Goal: Transaction & Acquisition: Purchase product/service

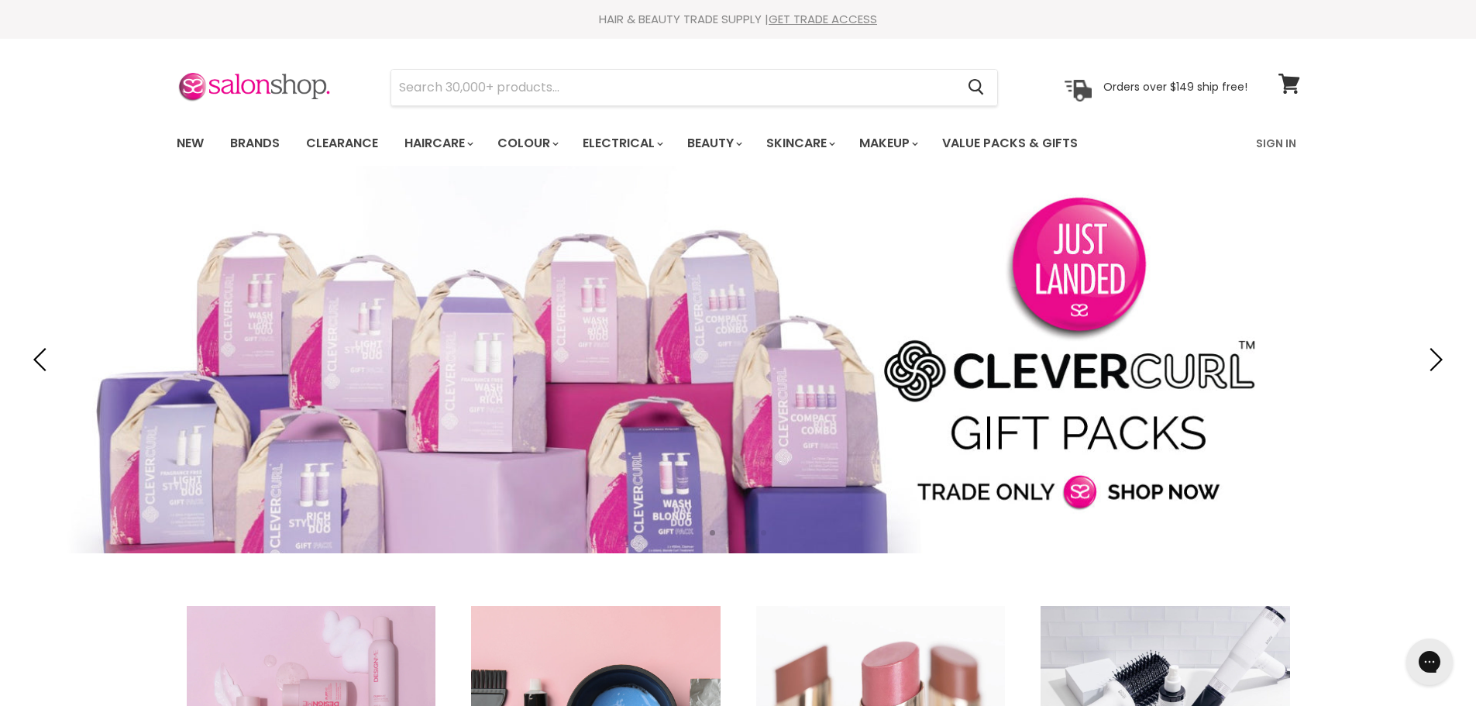
type input "davroe smooth travel pack"
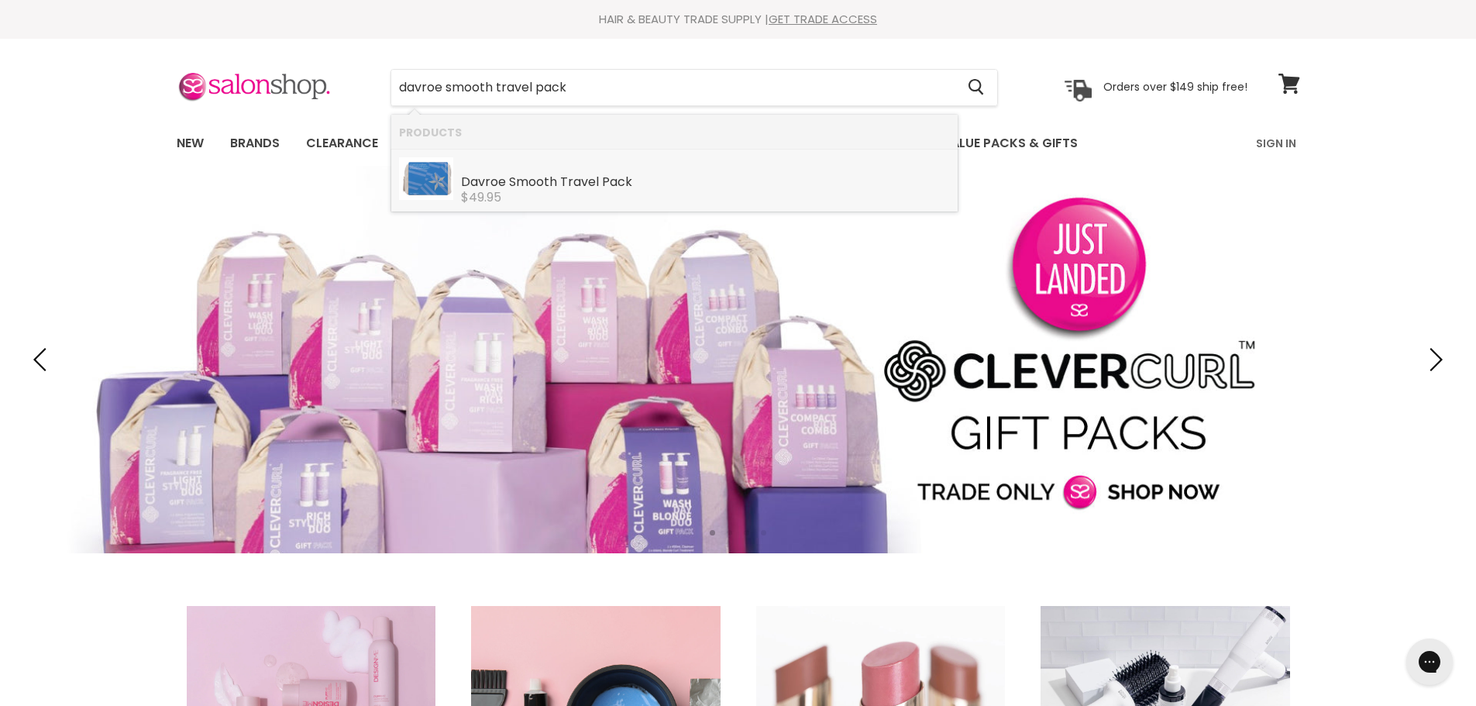
click at [558, 178] on div "Davroe Smooth Travel Pack" at bounding box center [705, 183] width 489 height 16
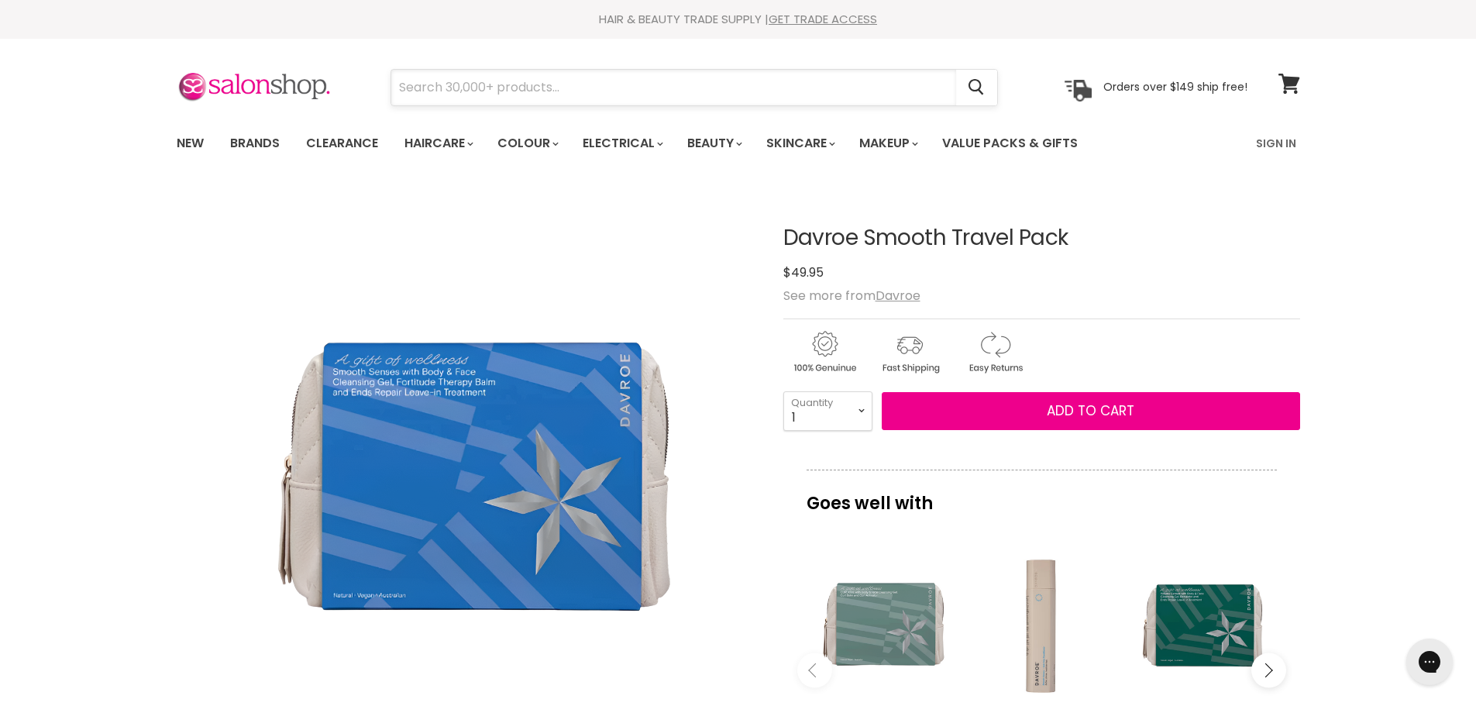
click at [475, 81] on input "Search" at bounding box center [673, 88] width 565 height 36
paste input "davroe christmas travel fortitude pack"
type input "davroe christmas travel fortitude pack"
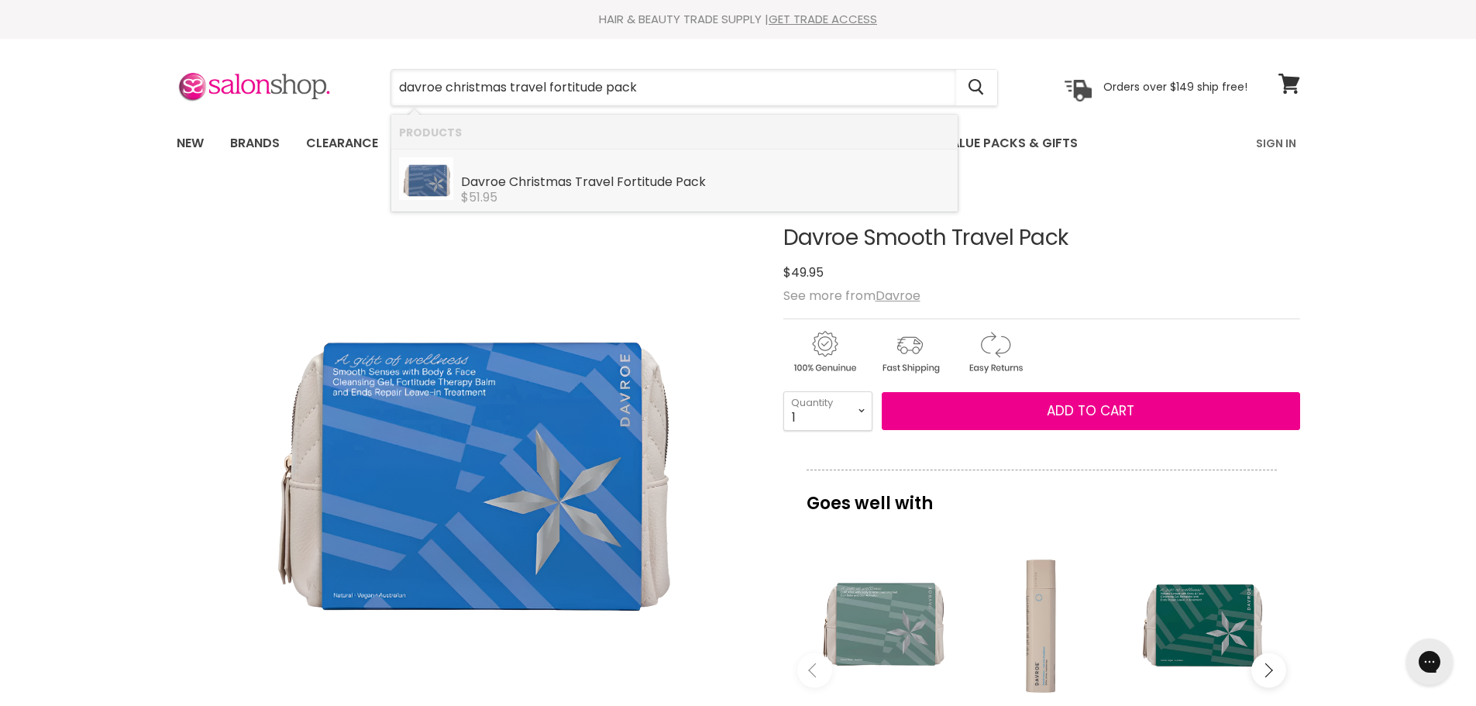
click at [616, 168] on div "Davroe Christmas Travel Fortitude Pack Davroe $51.95" at bounding box center [705, 180] width 489 height 47
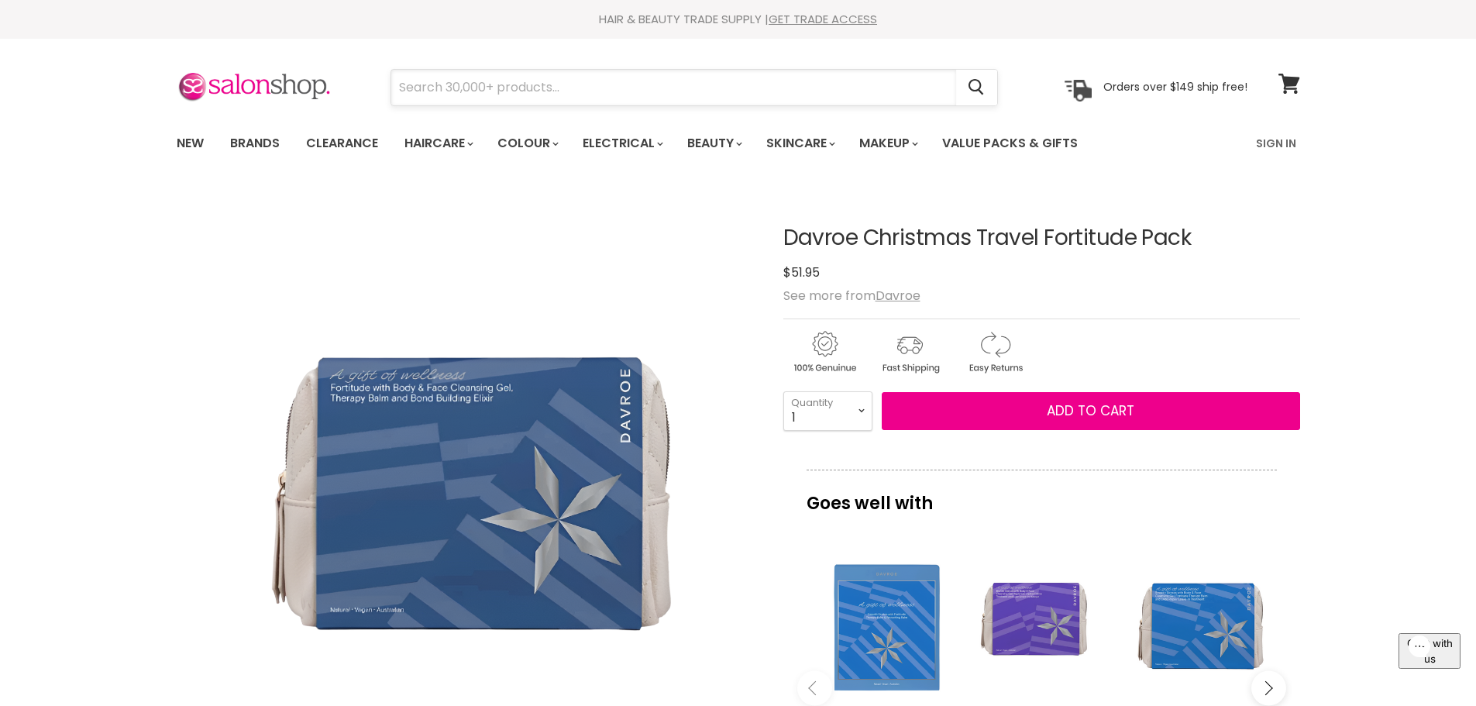
paste input "NAK nourish holiday quad"
type input "NAK nourish holiday quad"
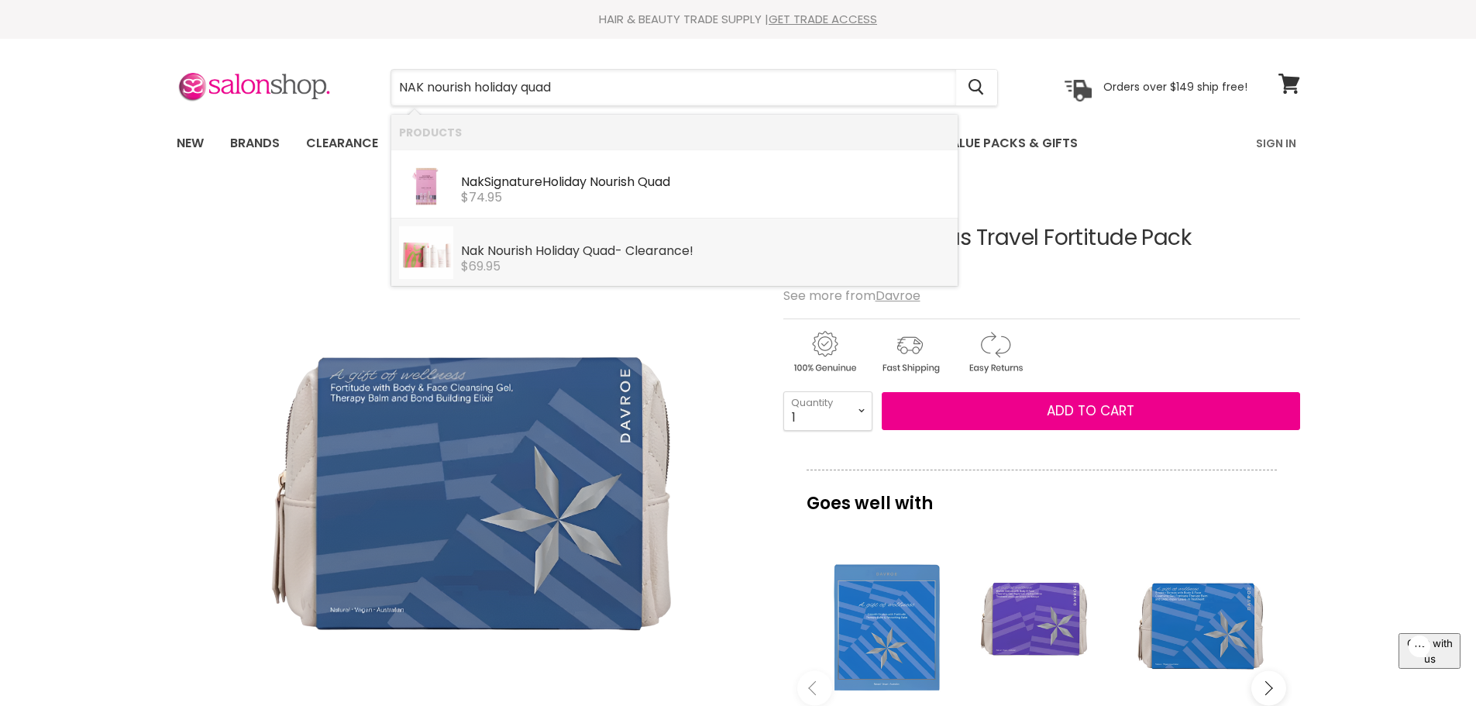
click at [580, 259] on b "Holiday" at bounding box center [557, 251] width 44 height 18
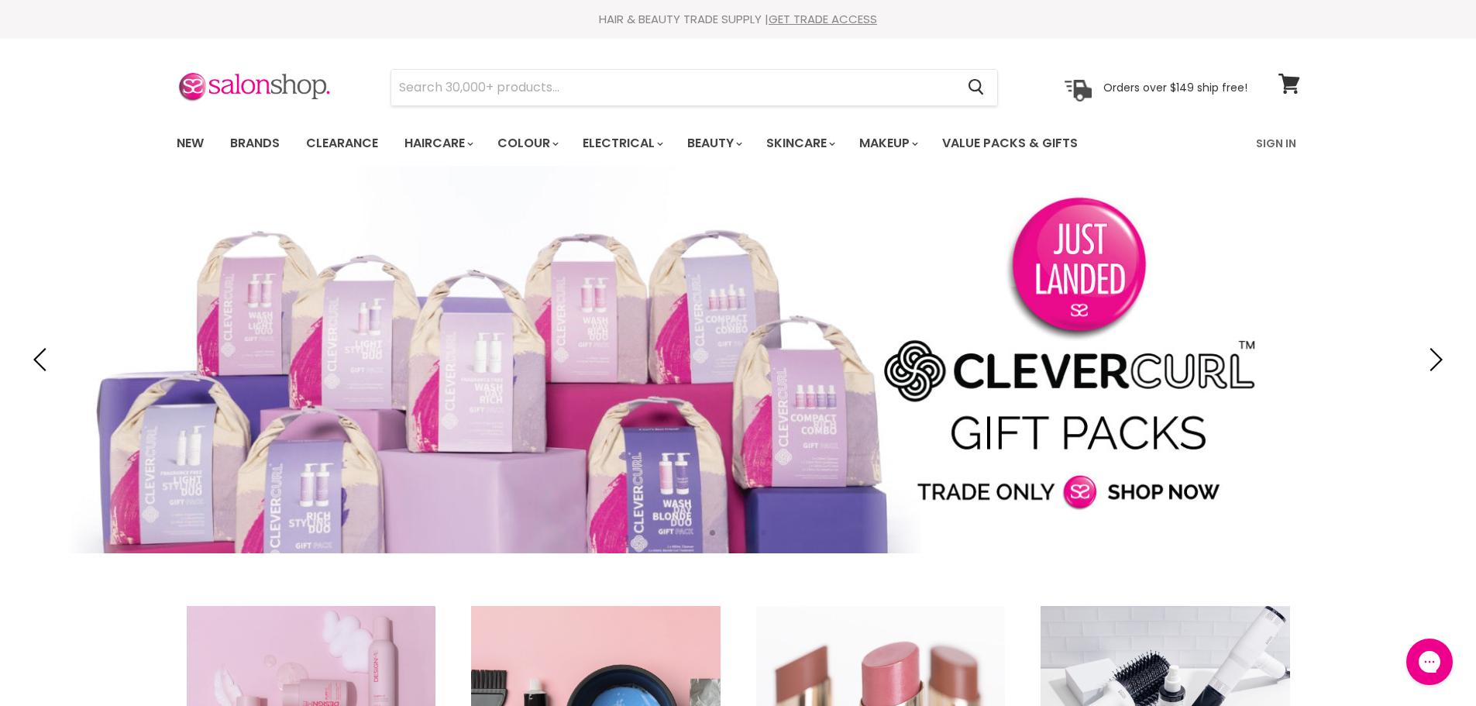
type input "muk interchangeable hot brush"
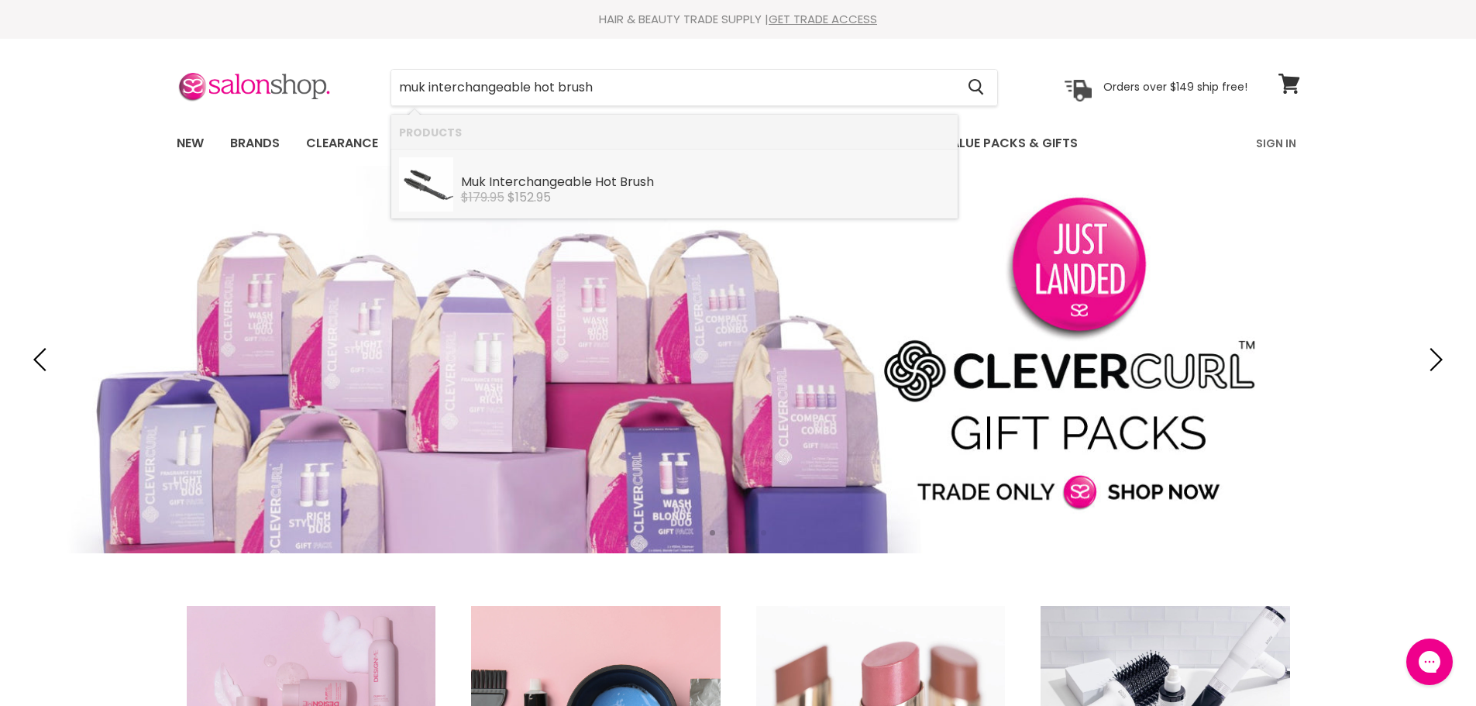
click at [577, 188] on b "Interchangeable" at bounding box center [540, 182] width 103 height 18
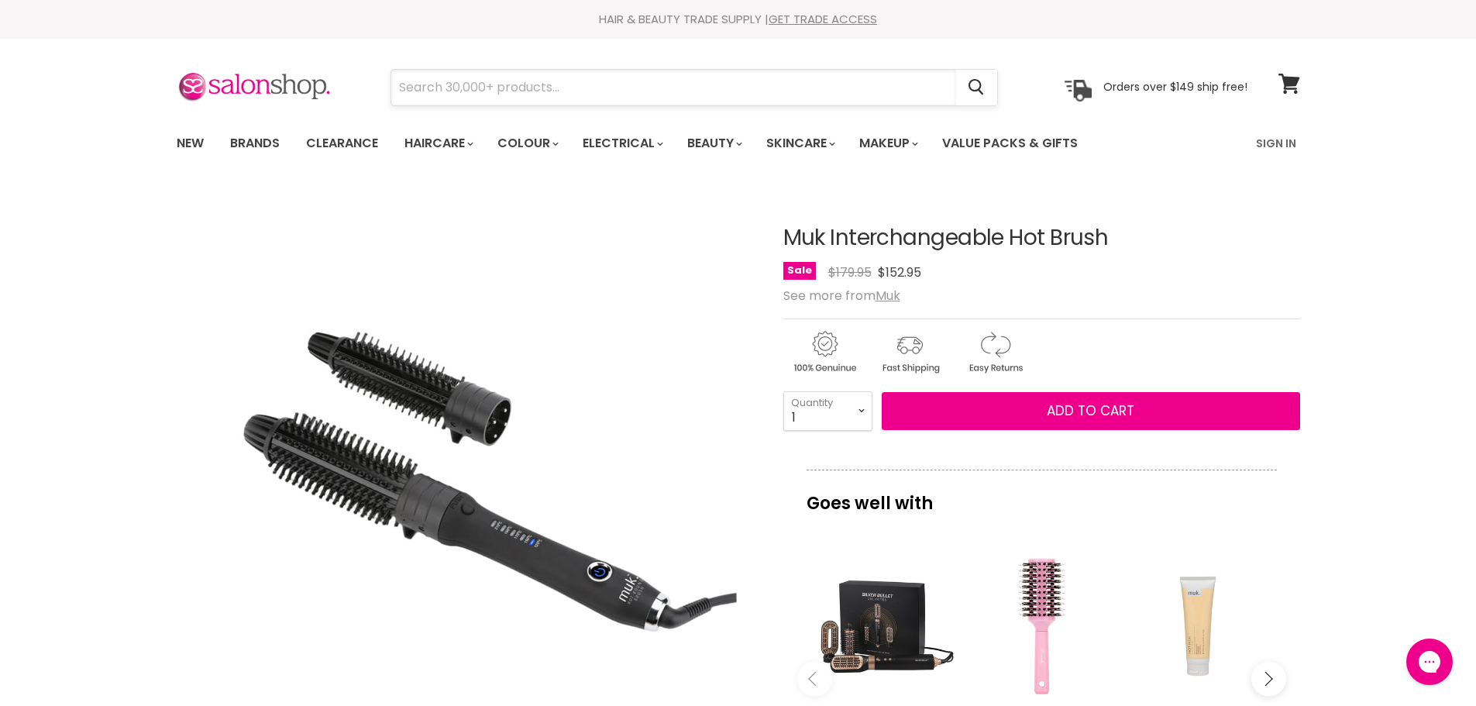
paste input "wet brush professional favourites kit"
type input "wet brush professional favourites kit"
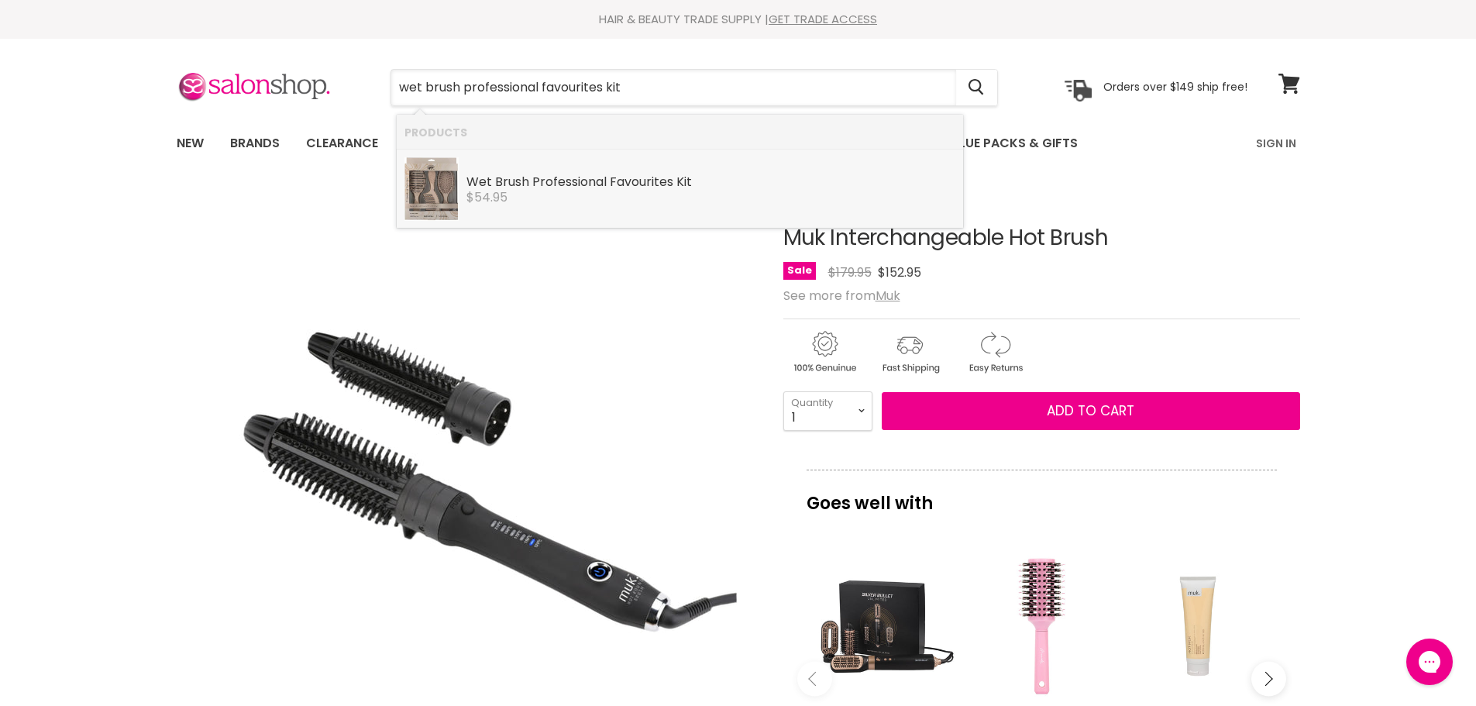
click at [562, 194] on div "$54.95" at bounding box center [710, 198] width 489 height 14
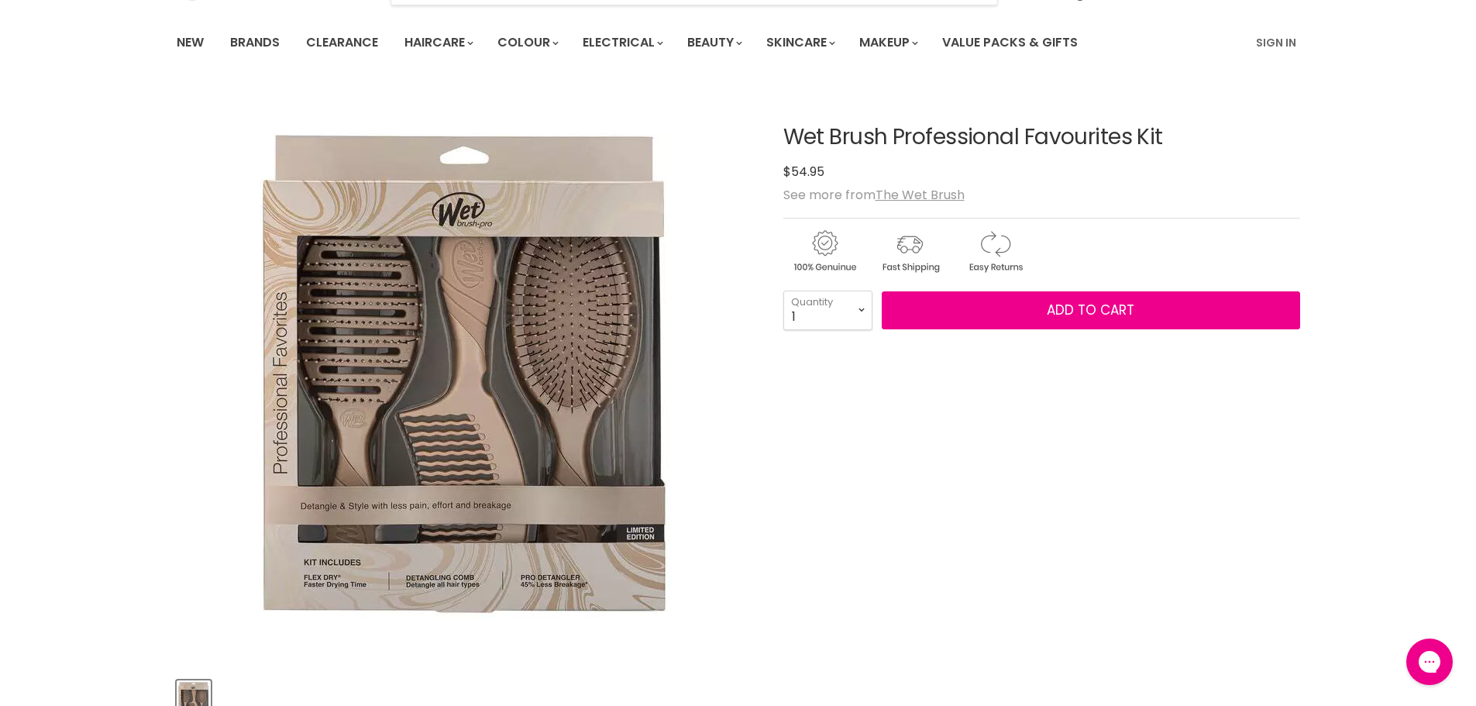
scroll to position [77, 0]
